Goal: Contribute content

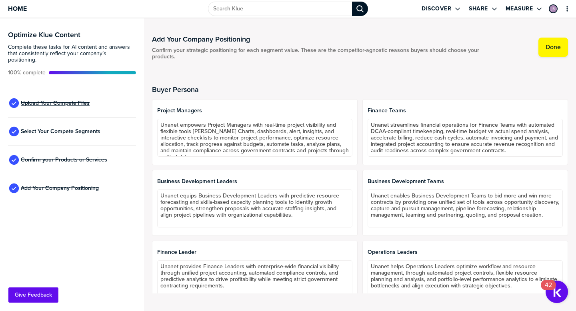
click at [65, 100] on span "Upload Your Compete Files" at bounding box center [55, 103] width 69 height 6
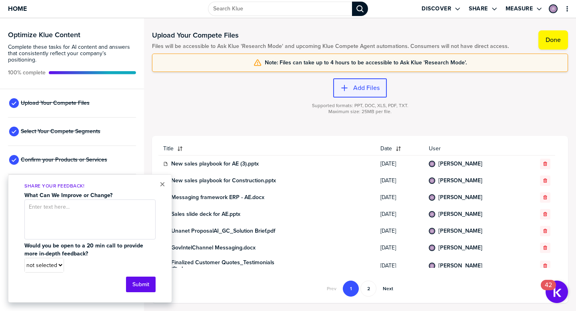
click at [371, 89] on label "Add Files" at bounding box center [366, 88] width 26 height 8
click at [365, 87] on label "Add Files" at bounding box center [366, 88] width 26 height 8
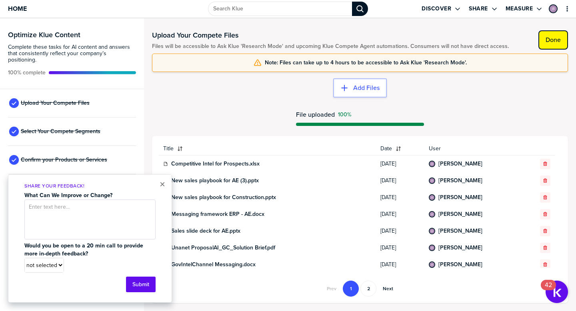
click at [548, 40] on label "Done" at bounding box center [552, 40] width 15 height 8
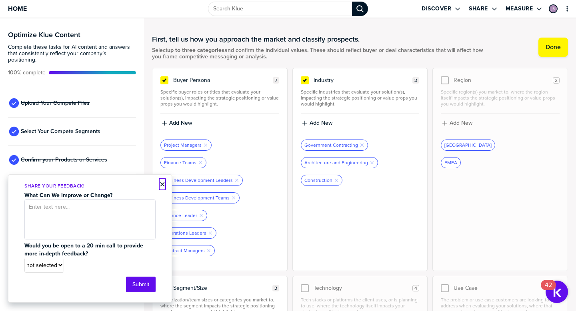
click at [164, 185] on button "×" at bounding box center [163, 184] width 6 height 10
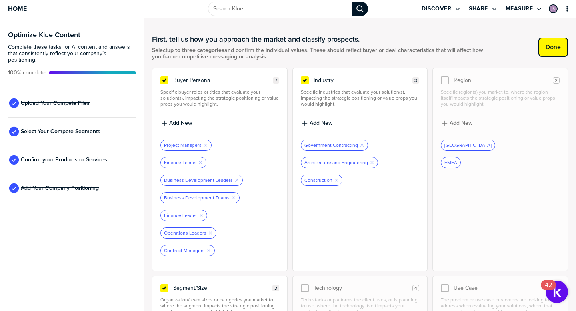
click at [553, 47] on label "Done" at bounding box center [552, 47] width 15 height 8
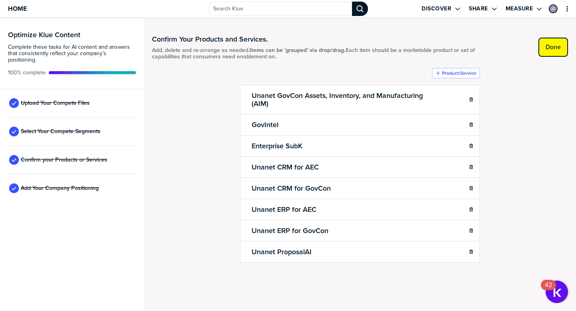
click at [545, 50] on label "Done" at bounding box center [552, 47] width 15 height 8
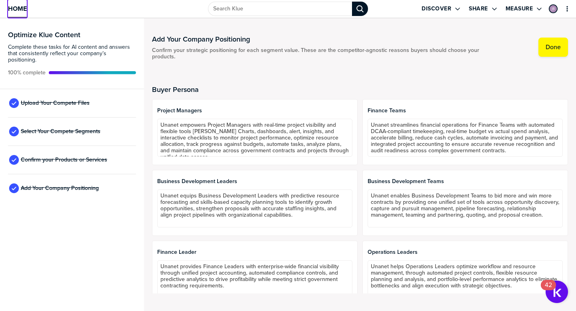
click at [24, 6] on span "Home" at bounding box center [17, 8] width 19 height 7
